Goal: Navigation & Orientation: Go to known website

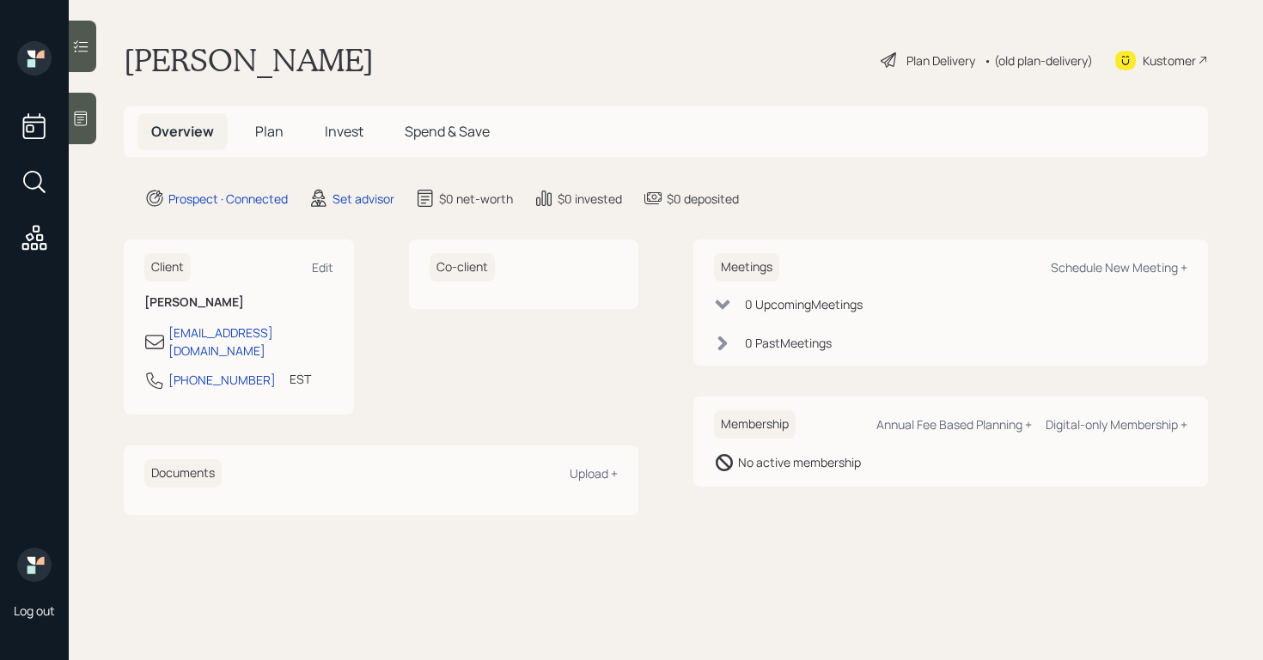
click at [84, 125] on icon at bounding box center [81, 119] width 13 height 15
